Goal: Find contact information: Find contact information

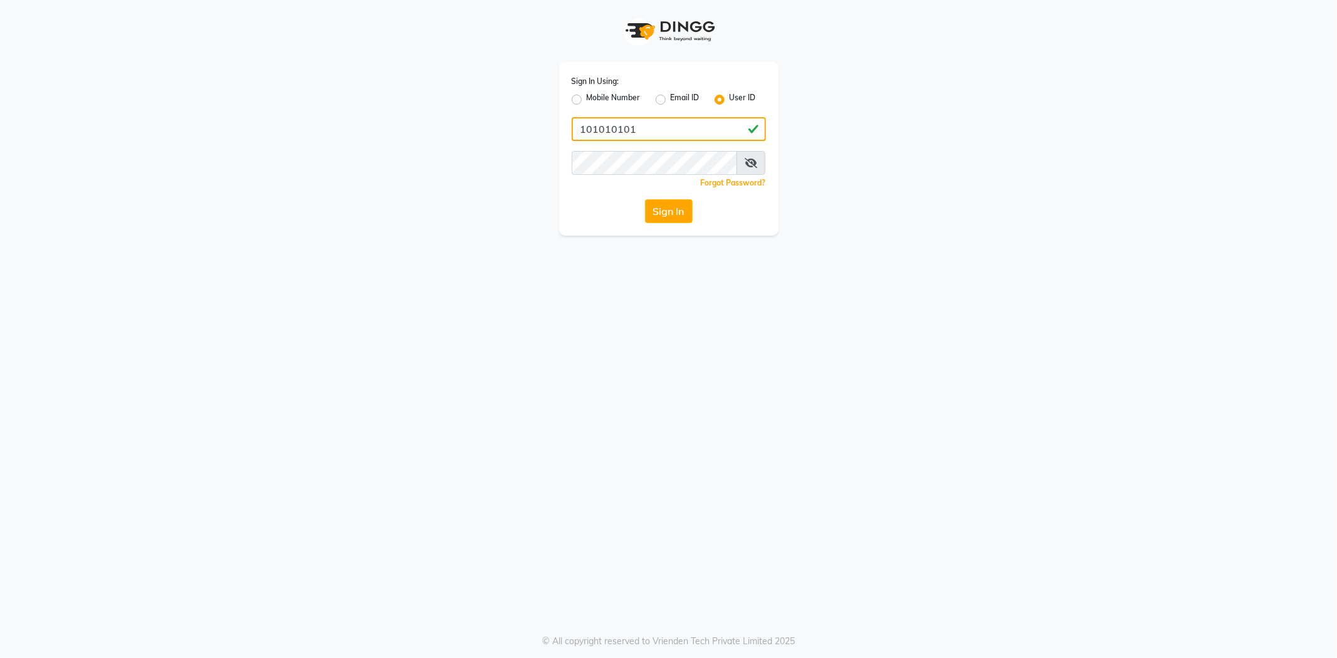
click at [746, 130] on input "101010101" at bounding box center [669, 129] width 194 height 24
type input "1"
type input "[PERSON_NAME]@123"
click at [750, 163] on icon at bounding box center [750, 163] width 13 height 10
click at [672, 216] on button "Sign In" at bounding box center [669, 211] width 48 height 24
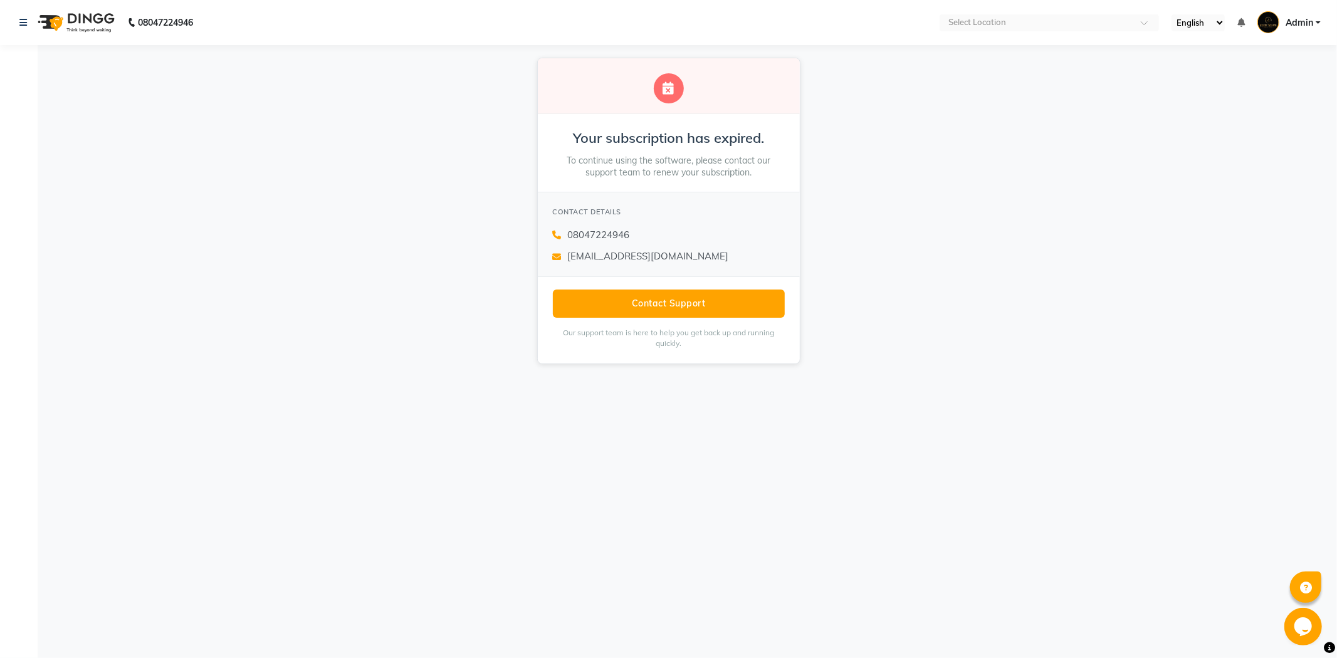
click at [1020, 301] on div "Your subscription has expired. To continue using the software, please contact o…" at bounding box center [668, 211] width 1337 height 332
click at [23, 16] on link at bounding box center [25, 22] width 13 height 35
click at [693, 311] on button "Contact Support" at bounding box center [669, 304] width 232 height 28
click at [1231, 205] on div "Your subscription has expired. To continue using the software, please contact o…" at bounding box center [668, 211] width 1337 height 332
click at [19, 21] on icon at bounding box center [23, 22] width 8 height 9
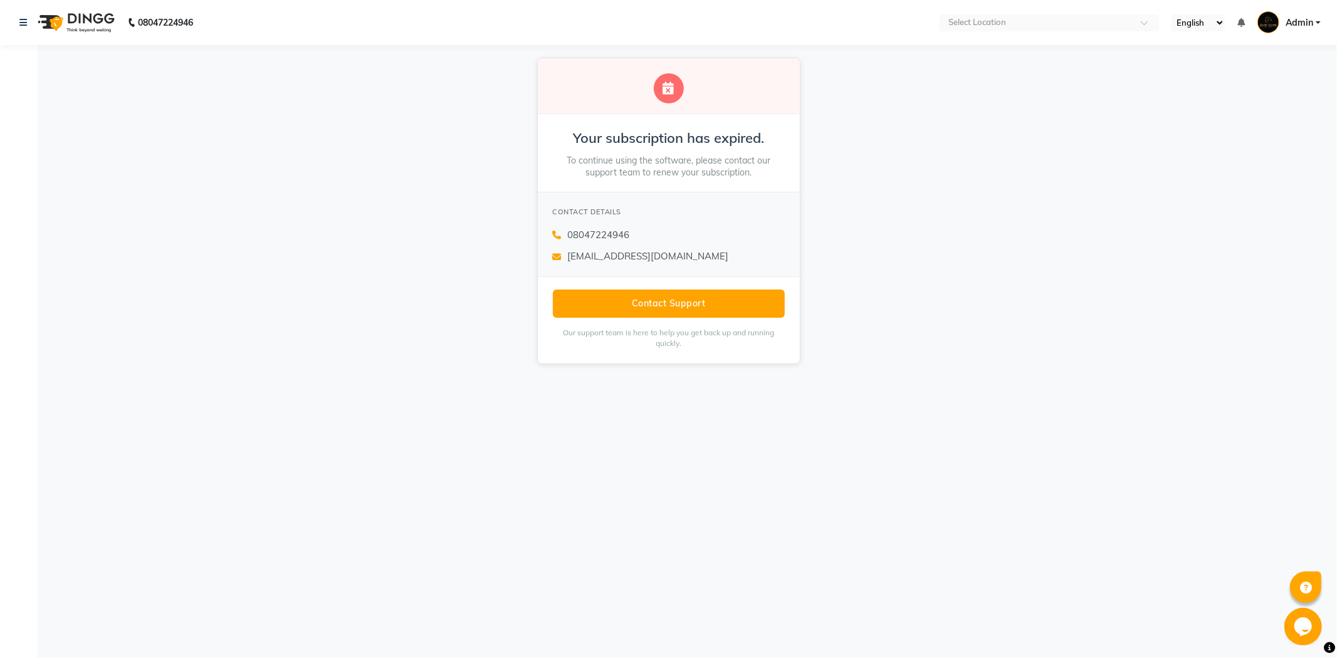
click at [33, 25] on img at bounding box center [75, 22] width 86 height 35
click at [24, 26] on icon at bounding box center [23, 22] width 8 height 9
click at [642, 239] on div "08047224946" at bounding box center [669, 235] width 232 height 14
click at [596, 234] on span "08047224946" at bounding box center [599, 235] width 62 height 14
click at [1042, 234] on div "Your subscription has expired. To continue using the software, please contact o…" at bounding box center [668, 211] width 1337 height 332
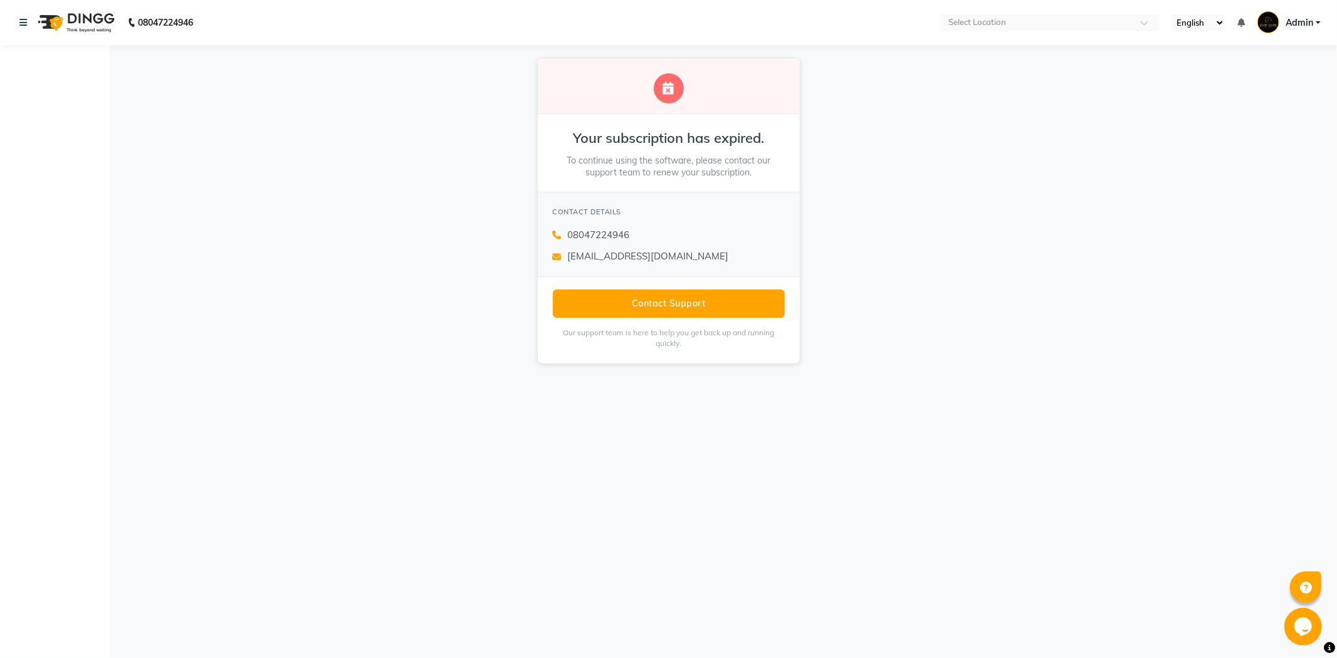
click at [1307, 23] on span "Admin" at bounding box center [1299, 22] width 28 height 13
click at [1193, 298] on div "Your subscription has expired. To continue using the software, please contact o…" at bounding box center [668, 211] width 1337 height 332
click at [619, 301] on button "Contact Support" at bounding box center [669, 304] width 232 height 28
click at [22, 21] on icon at bounding box center [23, 22] width 8 height 9
click at [25, 23] on icon at bounding box center [23, 22] width 8 height 9
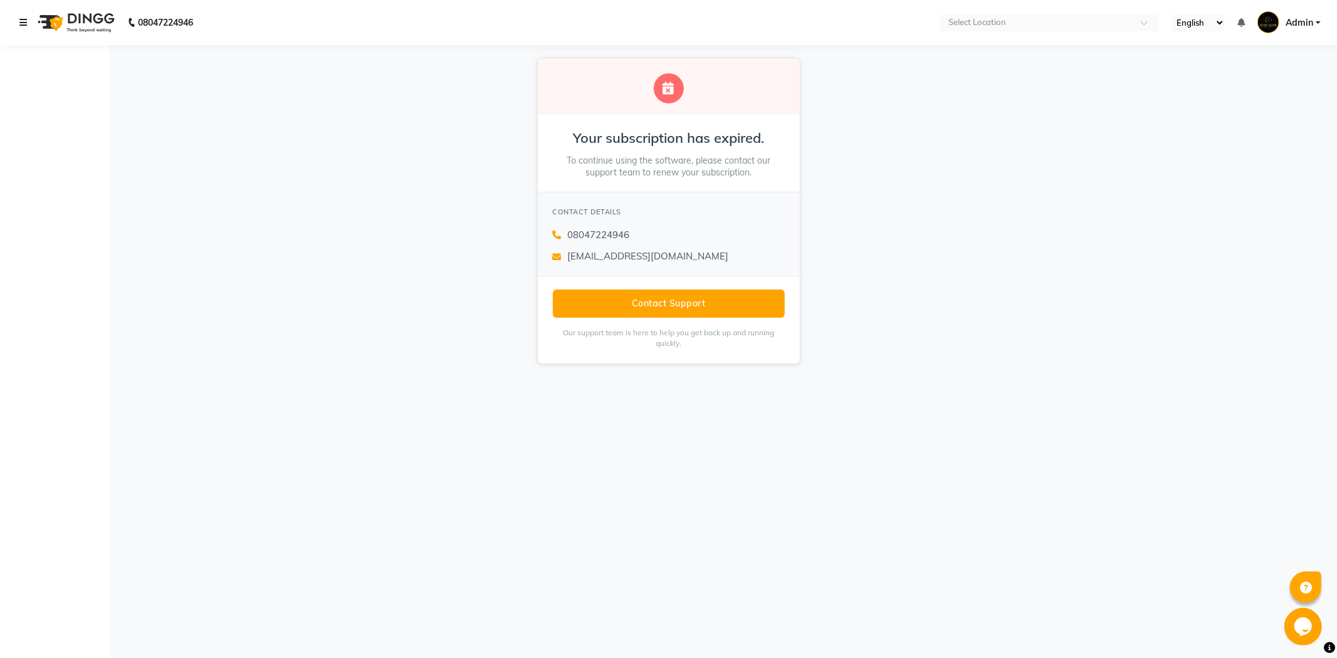
click at [28, 21] on link at bounding box center [25, 22] width 13 height 35
